Goal: Browse casually: Explore the website without a specific task or goal

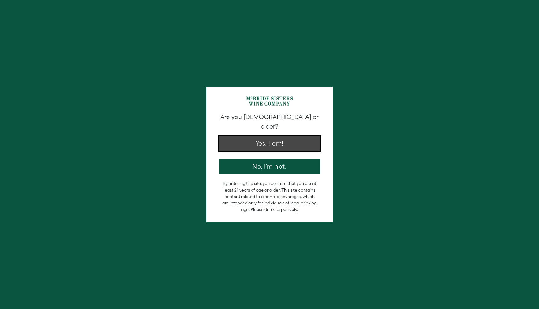
click at [276, 136] on button "Yes, I am!" at bounding box center [269, 143] width 101 height 15
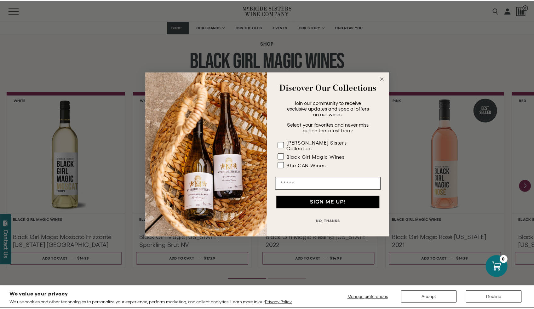
scroll to position [498, 0]
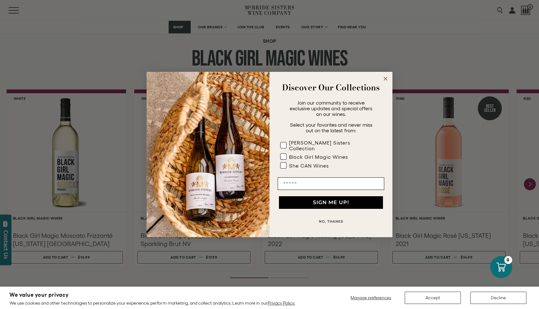
click at [384, 82] on circle "Close dialog" at bounding box center [385, 78] width 7 height 7
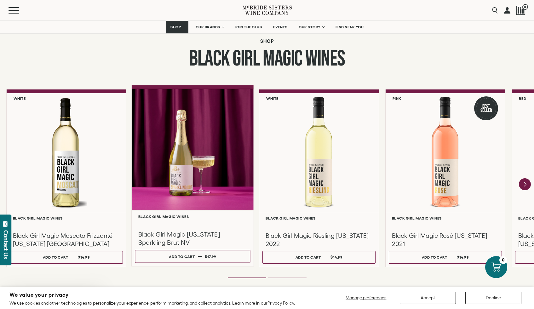
click at [205, 181] on div at bounding box center [193, 149] width 122 height 121
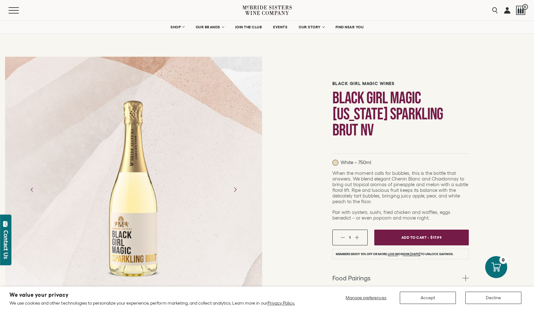
click at [237, 191] on icon "Next" at bounding box center [234, 189] width 11 height 11
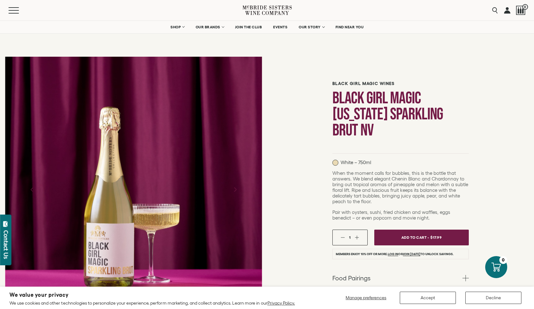
click at [237, 191] on icon "Next" at bounding box center [234, 189] width 11 height 11
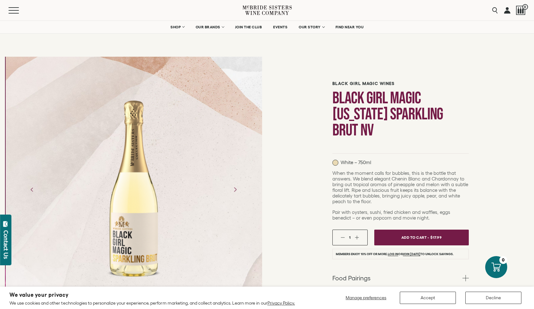
click at [238, 192] on icon "Next" at bounding box center [234, 189] width 11 height 11
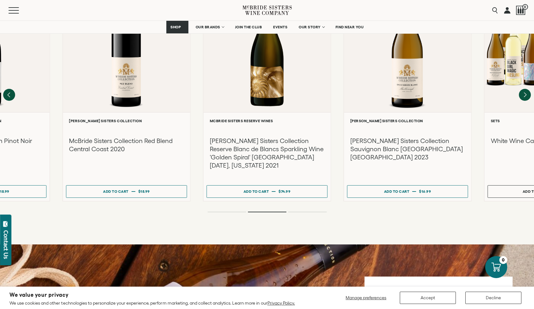
scroll to position [934, 0]
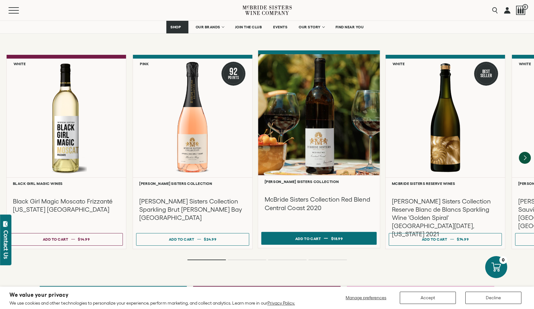
scroll to position [1398, 0]
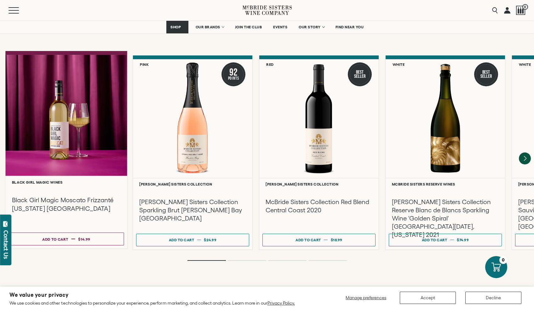
click at [94, 112] on div at bounding box center [66, 115] width 122 height 121
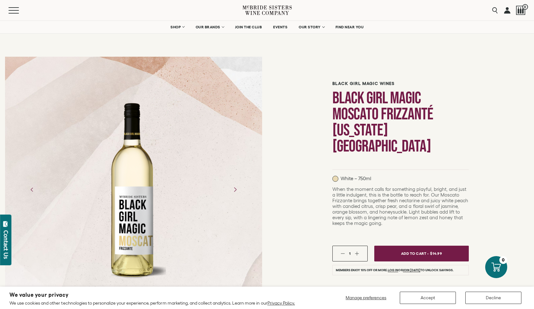
click at [238, 188] on icon "Next" at bounding box center [234, 189] width 11 height 11
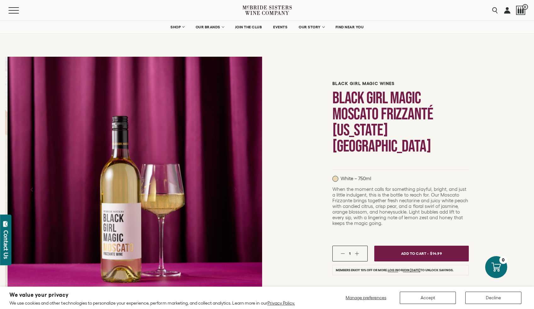
click at [238, 188] on icon "Next" at bounding box center [234, 189] width 11 height 11
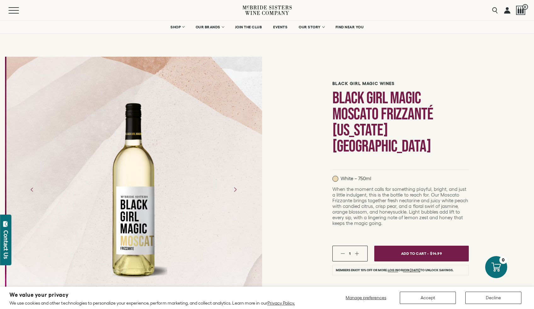
click at [239, 189] on icon "Next" at bounding box center [234, 189] width 11 height 11
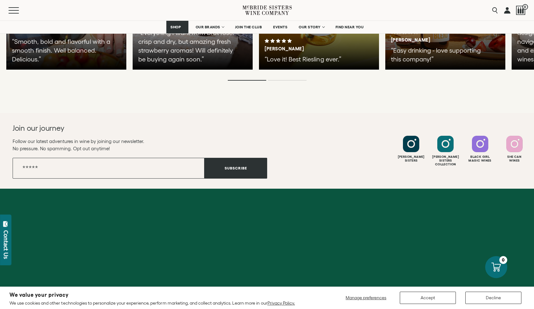
scroll to position [1559, 0]
